Goal: Task Accomplishment & Management: Manage account settings

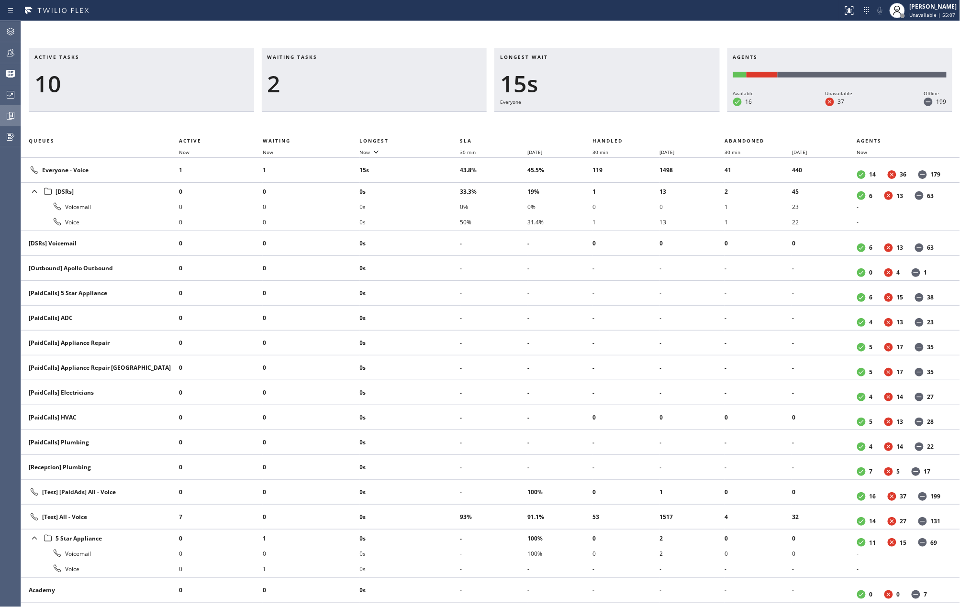
click at [11, 115] on icon at bounding box center [10, 115] width 11 height 11
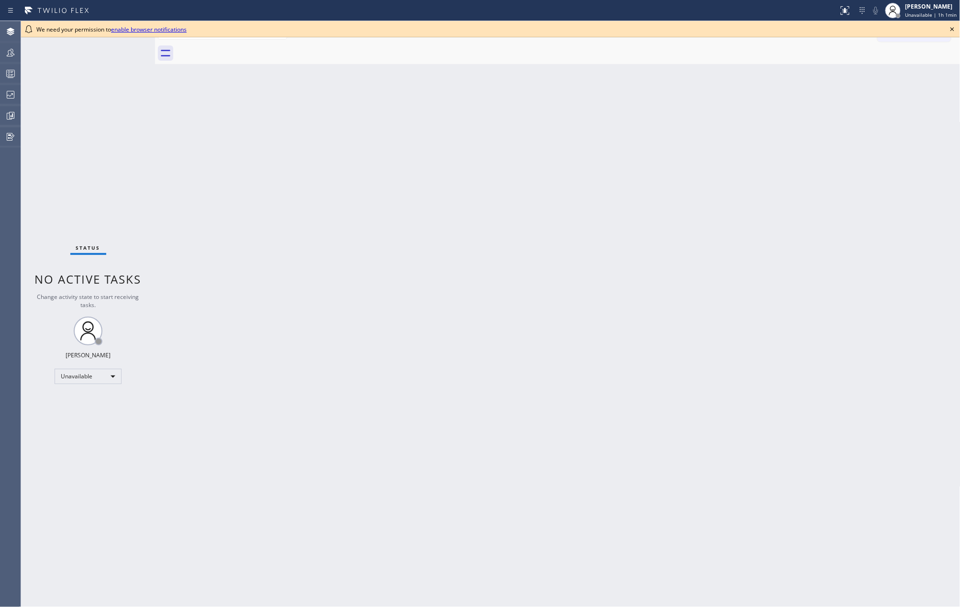
click at [949, 27] on icon at bounding box center [951, 28] width 11 height 11
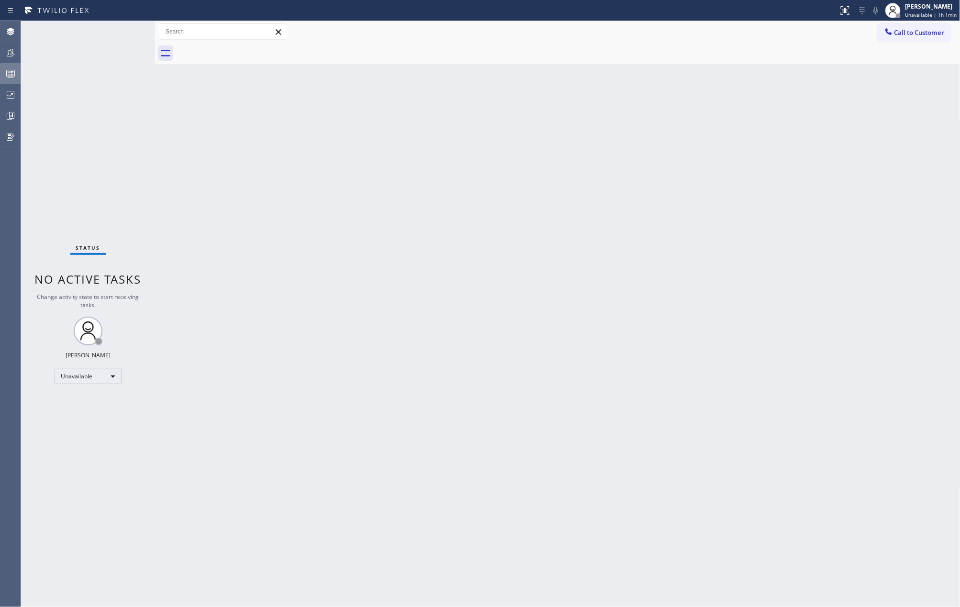
click at [8, 73] on circle at bounding box center [9, 72] width 2 height 2
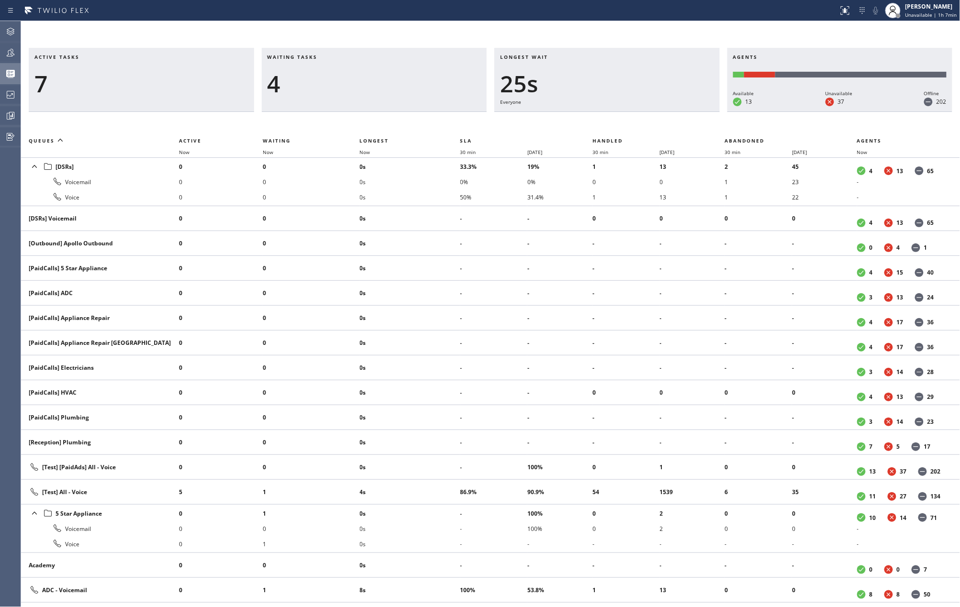
click at [354, 31] on div "Active tasks 7 Waiting tasks 4 Longest wait 25s Everyone Agents Available 13 Un…" at bounding box center [490, 314] width 939 height 586
click at [11, 96] on icon at bounding box center [10, 94] width 11 height 11
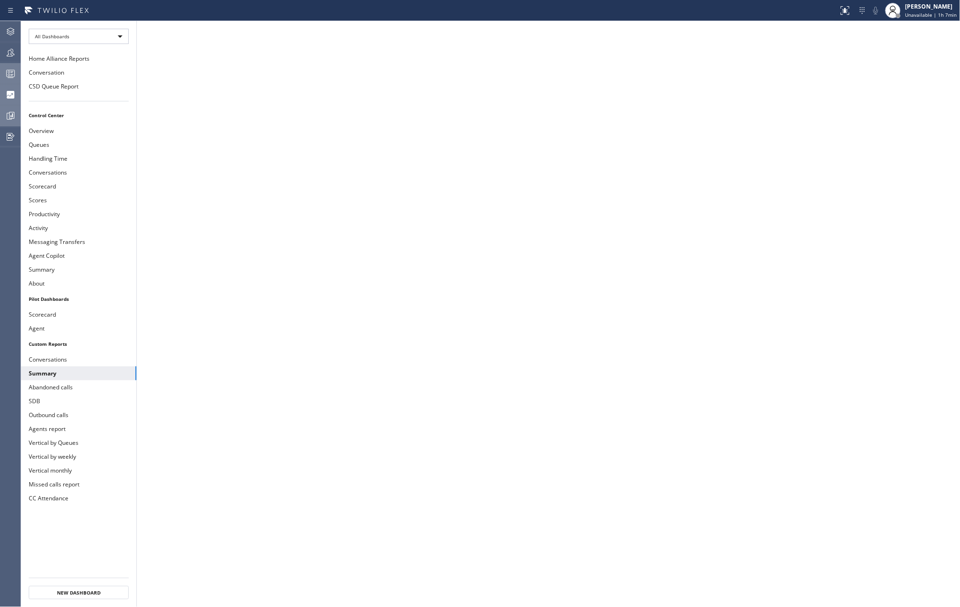
click at [16, 113] on div at bounding box center [10, 115] width 21 height 11
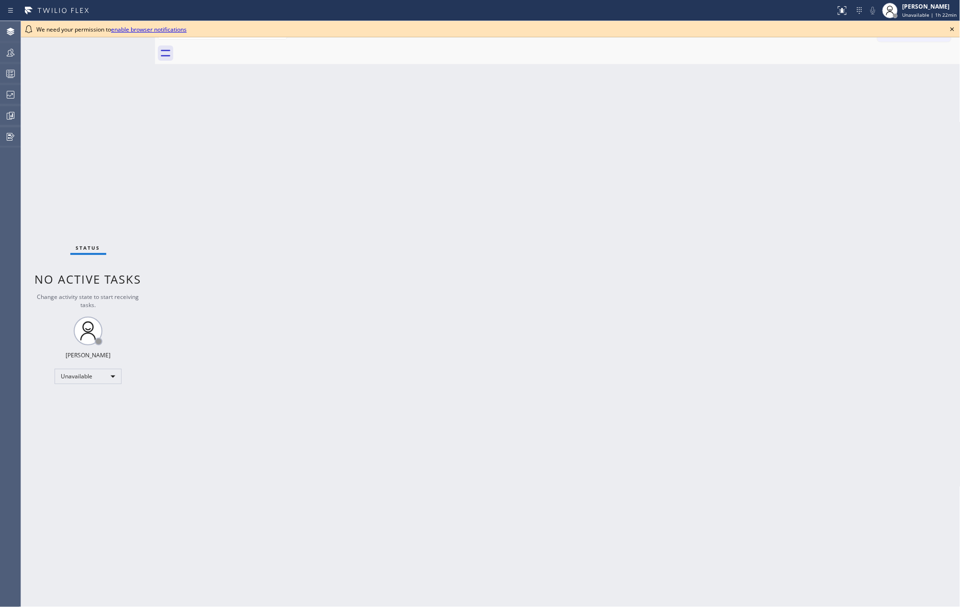
click at [950, 25] on icon at bounding box center [951, 28] width 11 height 11
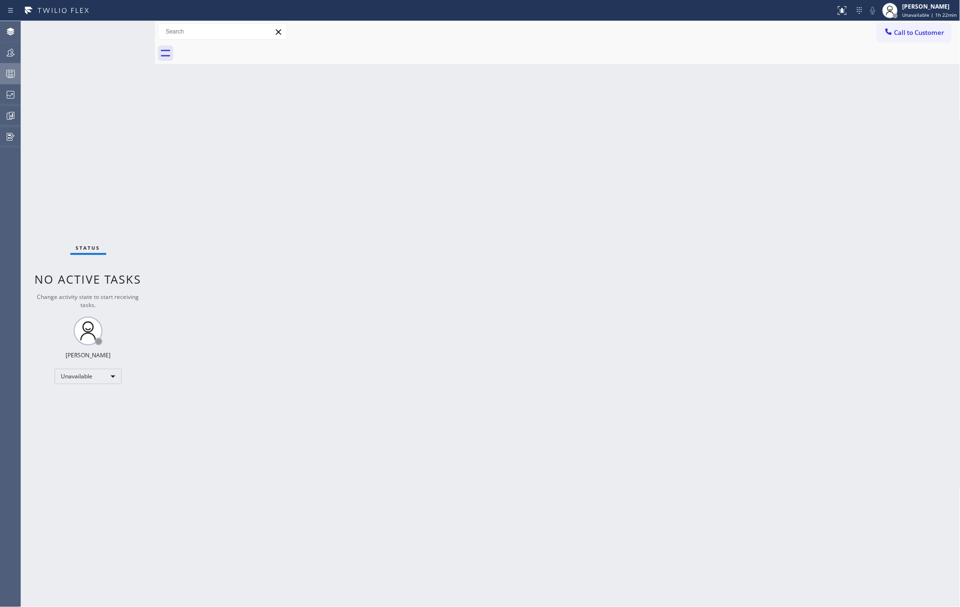
click at [7, 69] on icon at bounding box center [10, 73] width 11 height 11
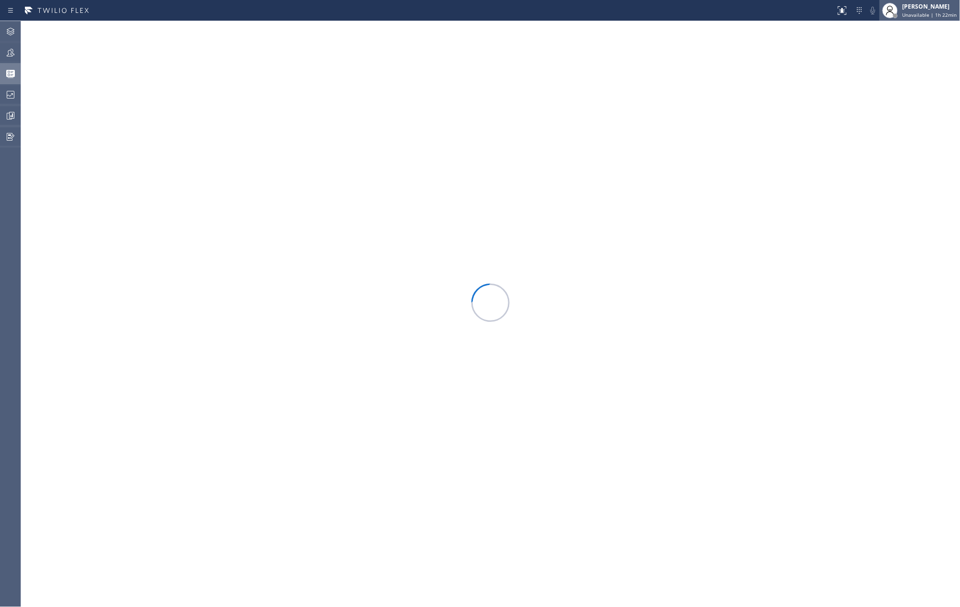
click at [890, 16] on div at bounding box center [889, 10] width 15 height 15
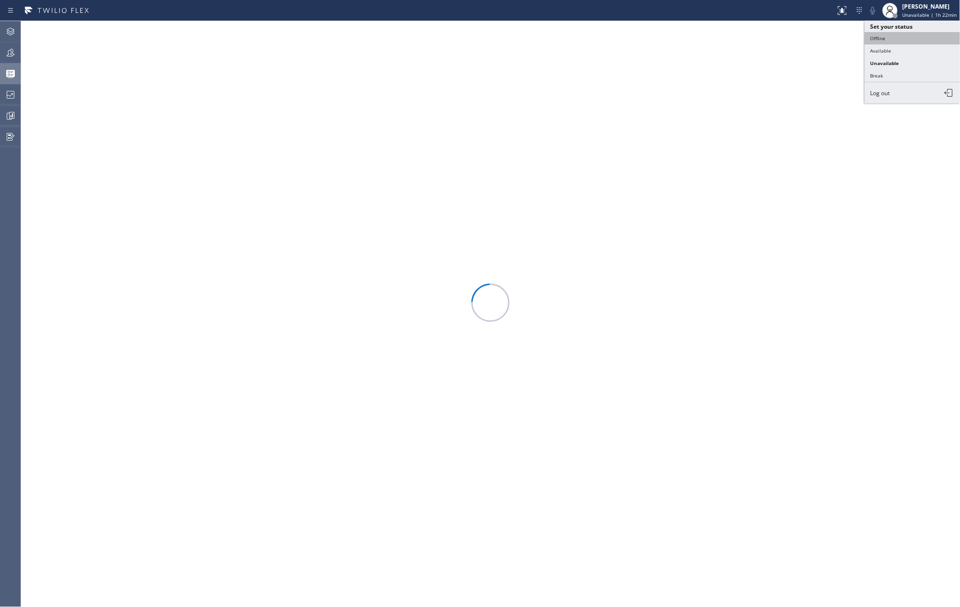
click at [887, 37] on button "Offline" at bounding box center [913, 38] width 96 height 12
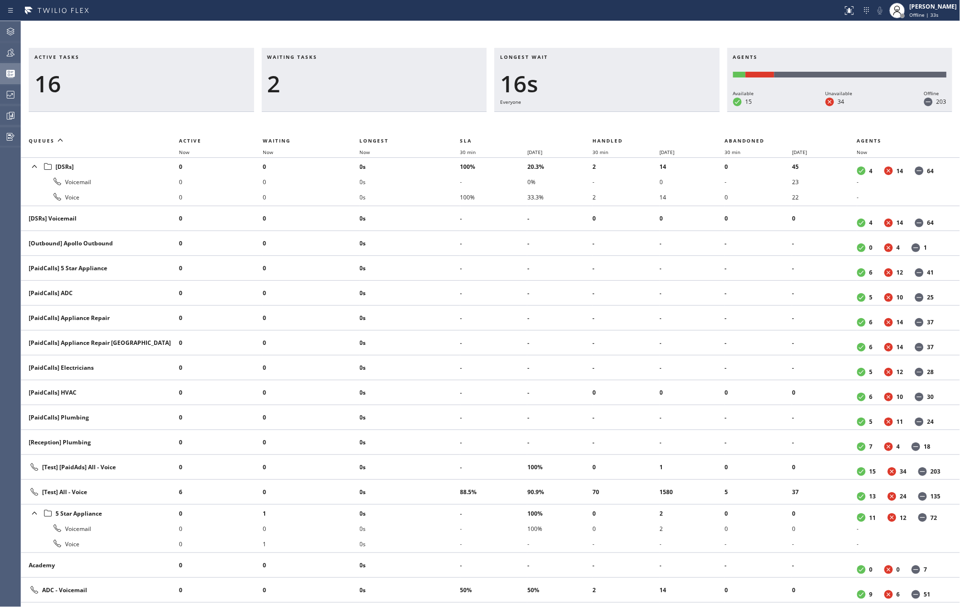
click at [569, 25] on div "Active tasks 16 Waiting tasks 2 Longest wait 16s Everyone Agents Available 15 U…" at bounding box center [490, 314] width 939 height 586
click at [928, 10] on div "[PERSON_NAME]" at bounding box center [933, 6] width 47 height 8
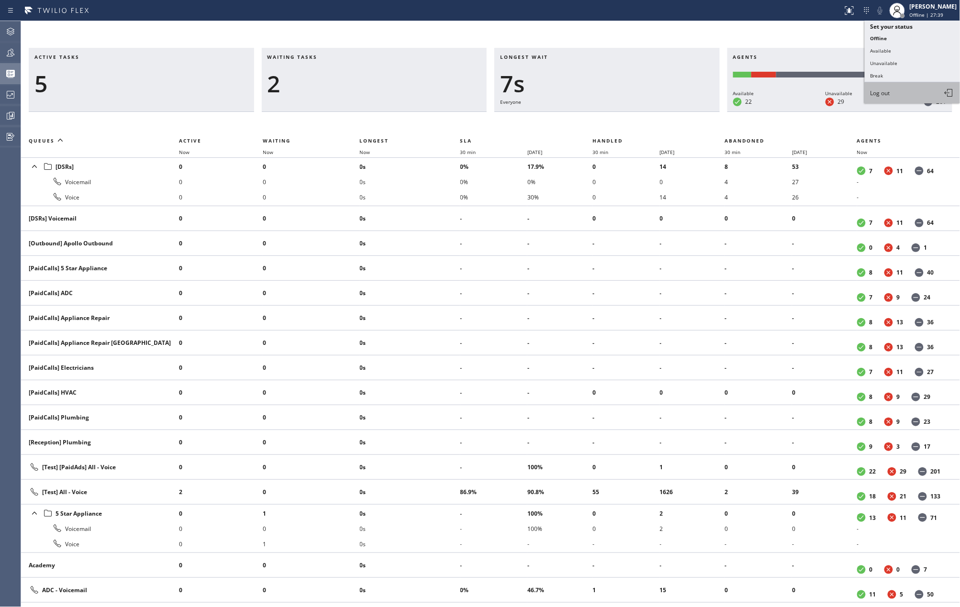
click at [880, 90] on span "Log out" at bounding box center [880, 93] width 20 height 8
